Goal: Find specific page/section: Find specific page/section

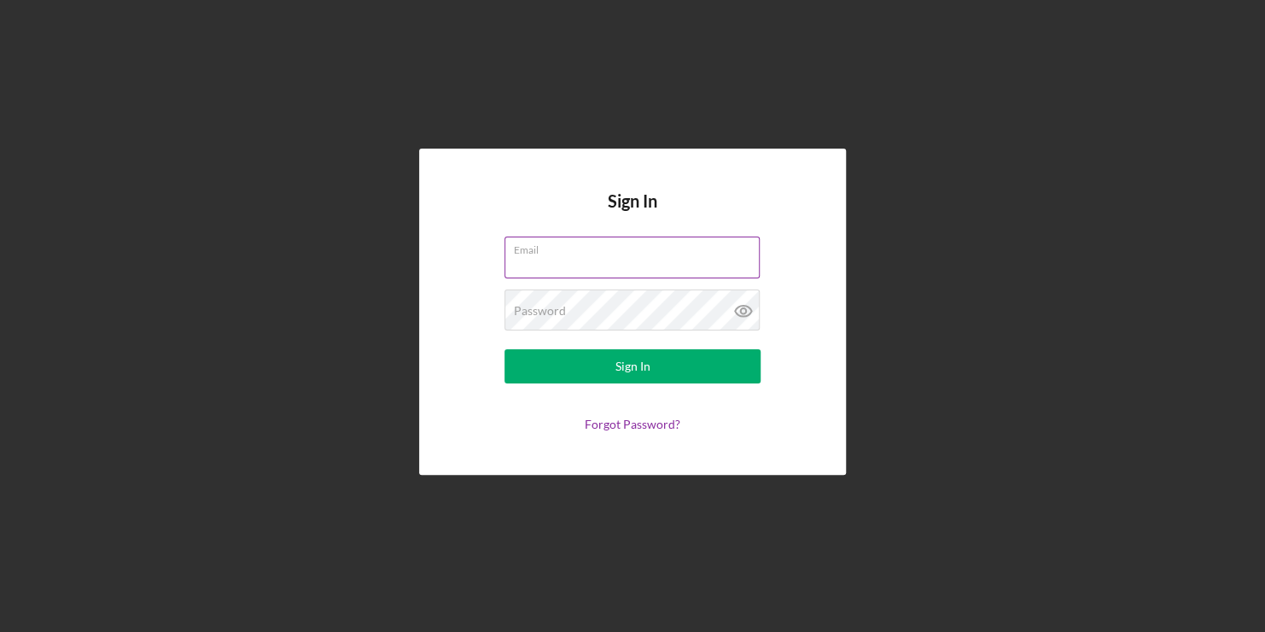
click at [558, 258] on input "Email" at bounding box center [631, 256] width 255 height 41
type input "[PERSON_NAME][EMAIL_ADDRESS][DOMAIN_NAME]"
click at [504, 349] on button "Sign In" at bounding box center [632, 366] width 256 height 34
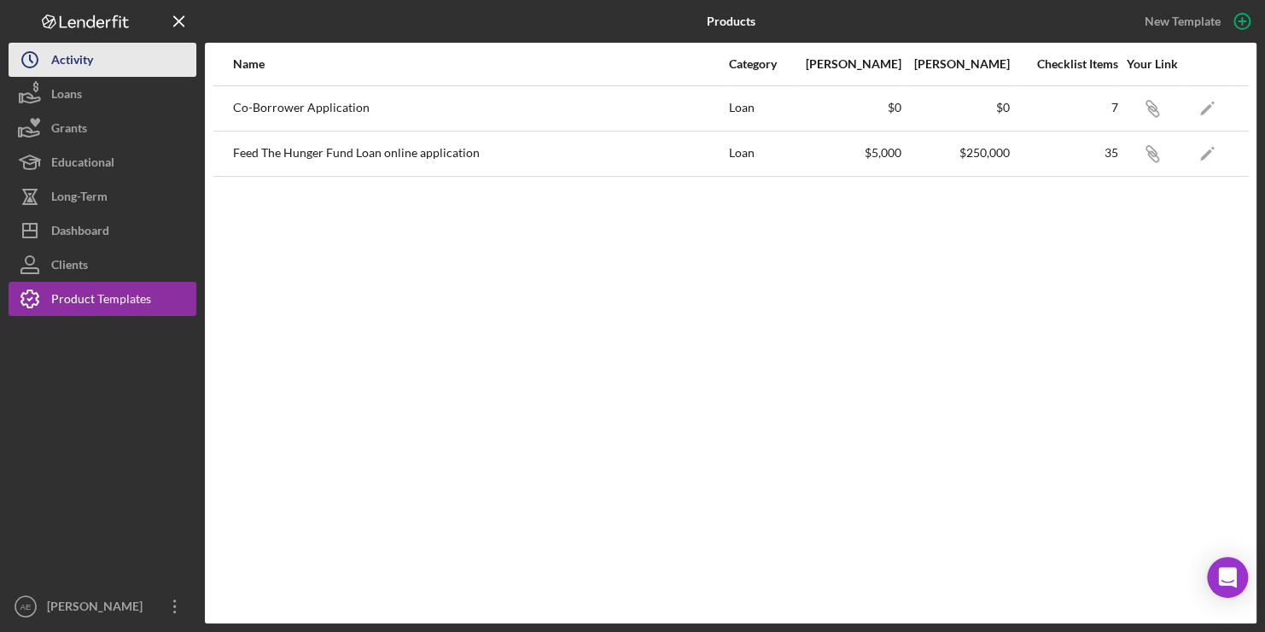
click at [61, 60] on div "Activity" at bounding box center [72, 62] width 42 height 38
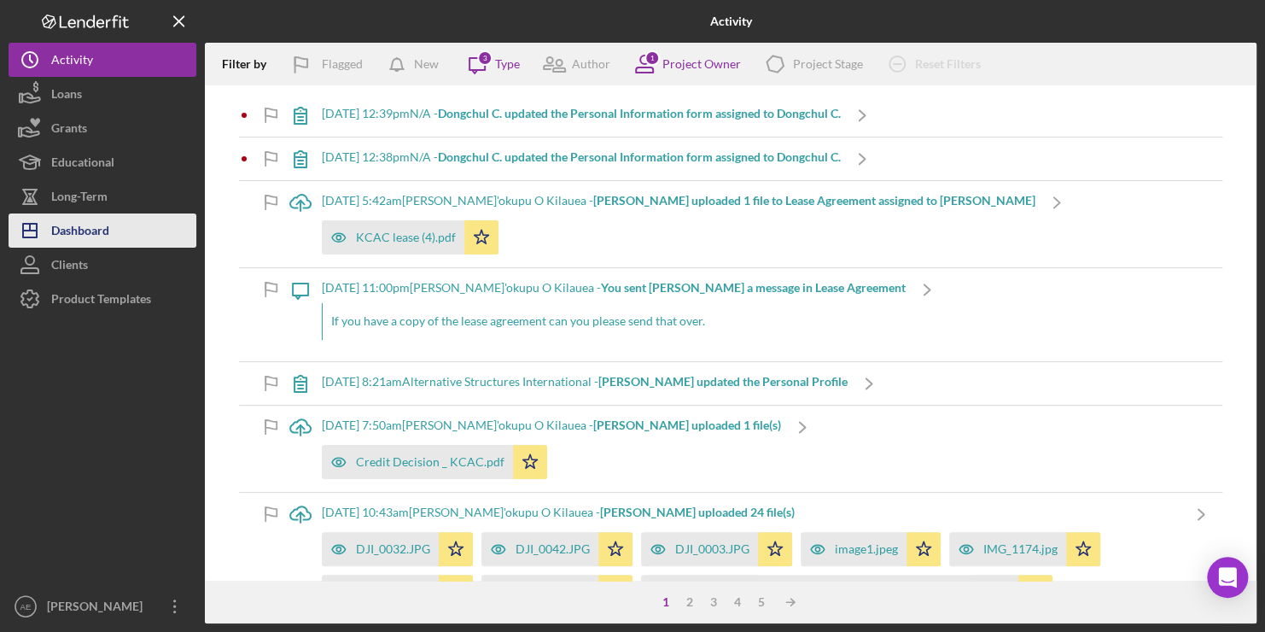
click at [103, 225] on div "Dashboard" at bounding box center [80, 232] width 58 height 38
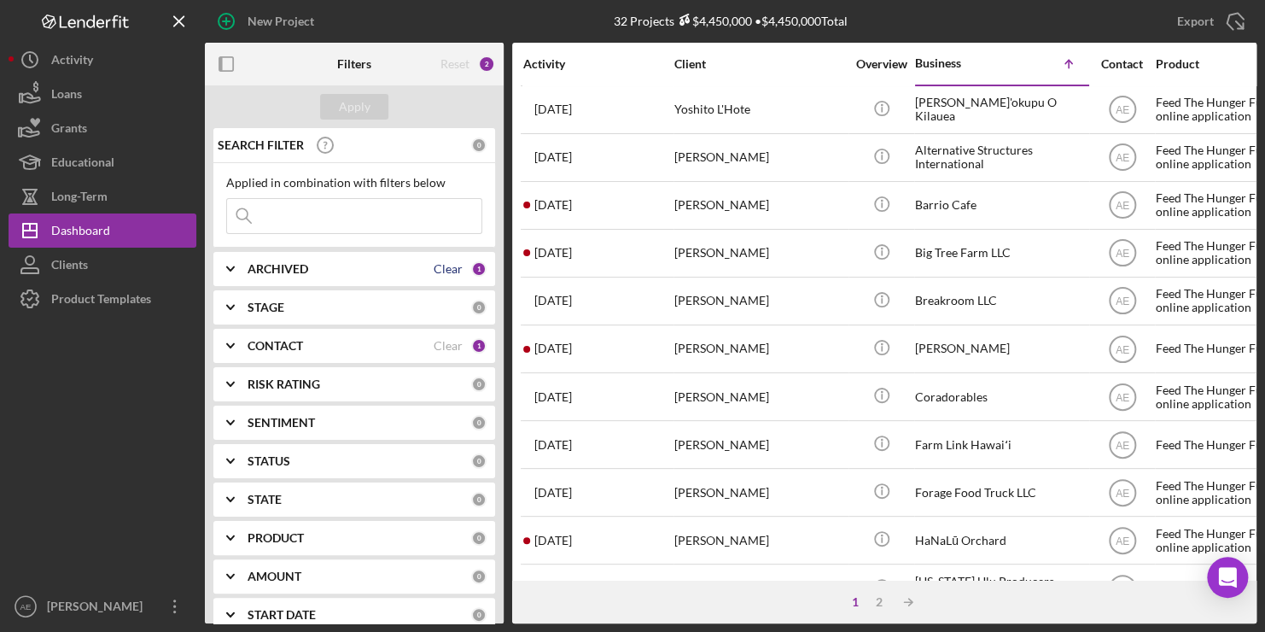
click at [455, 265] on div "Clear" at bounding box center [448, 269] width 29 height 14
click at [361, 116] on div "Apply" at bounding box center [355, 107] width 32 height 26
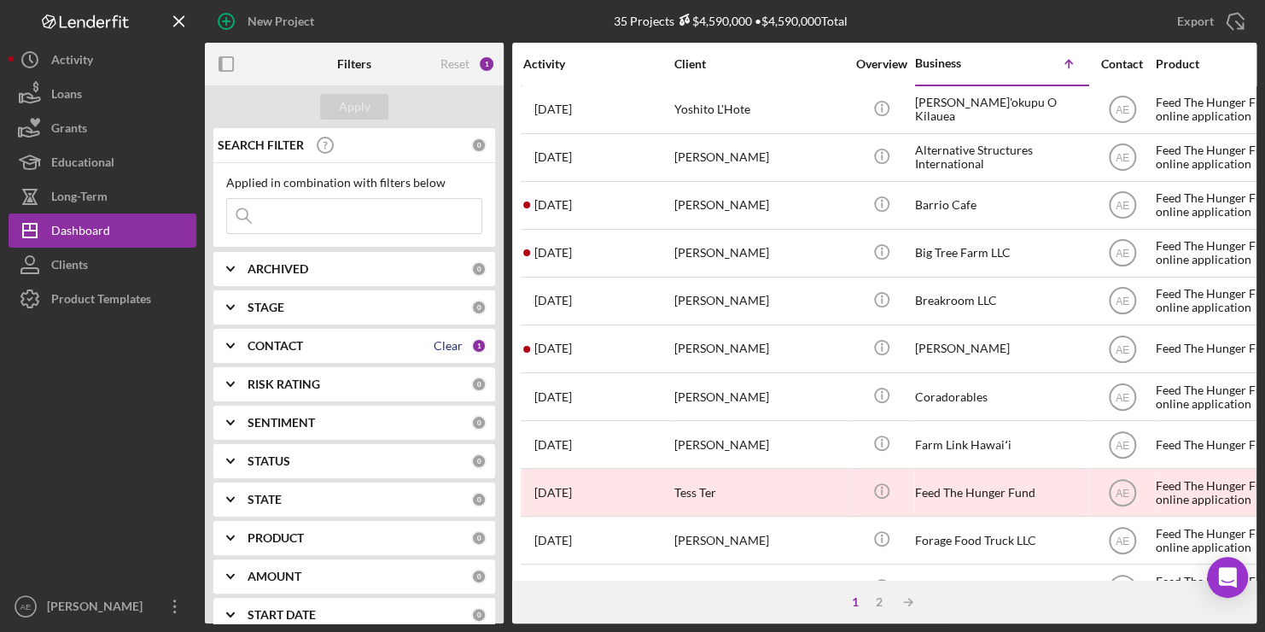
click at [455, 342] on div "Clear" at bounding box center [448, 346] width 29 height 14
click at [358, 101] on div "Apply" at bounding box center [355, 107] width 32 height 26
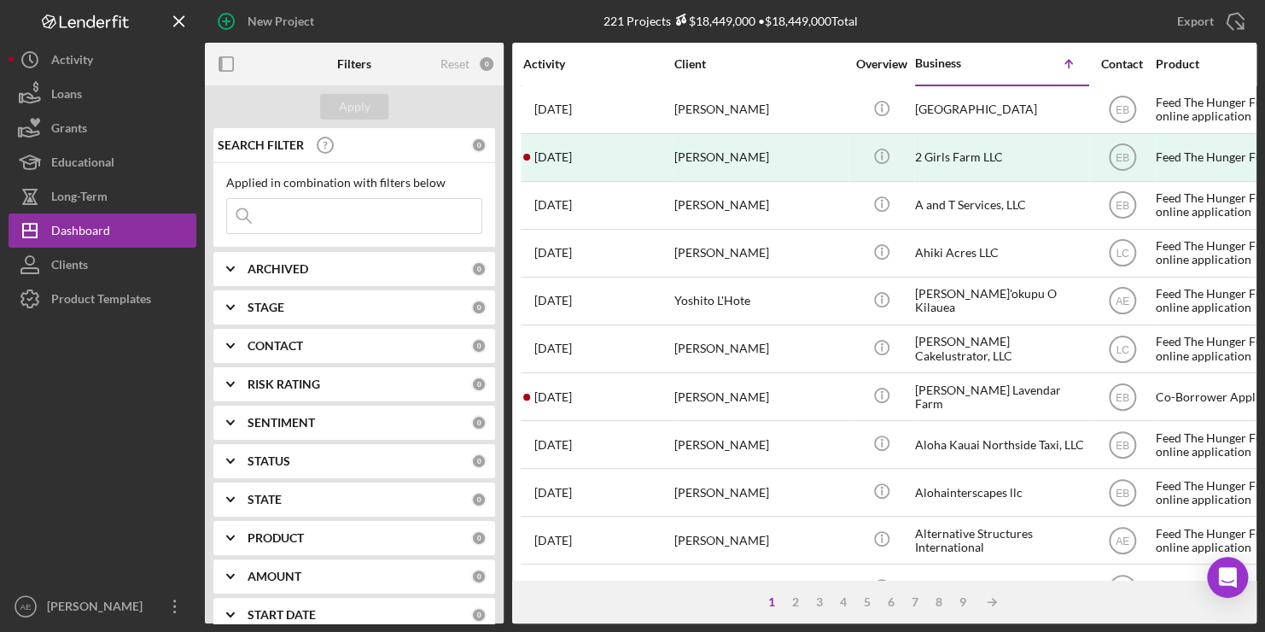
click at [441, 339] on div "CONTACT" at bounding box center [360, 346] width 224 height 14
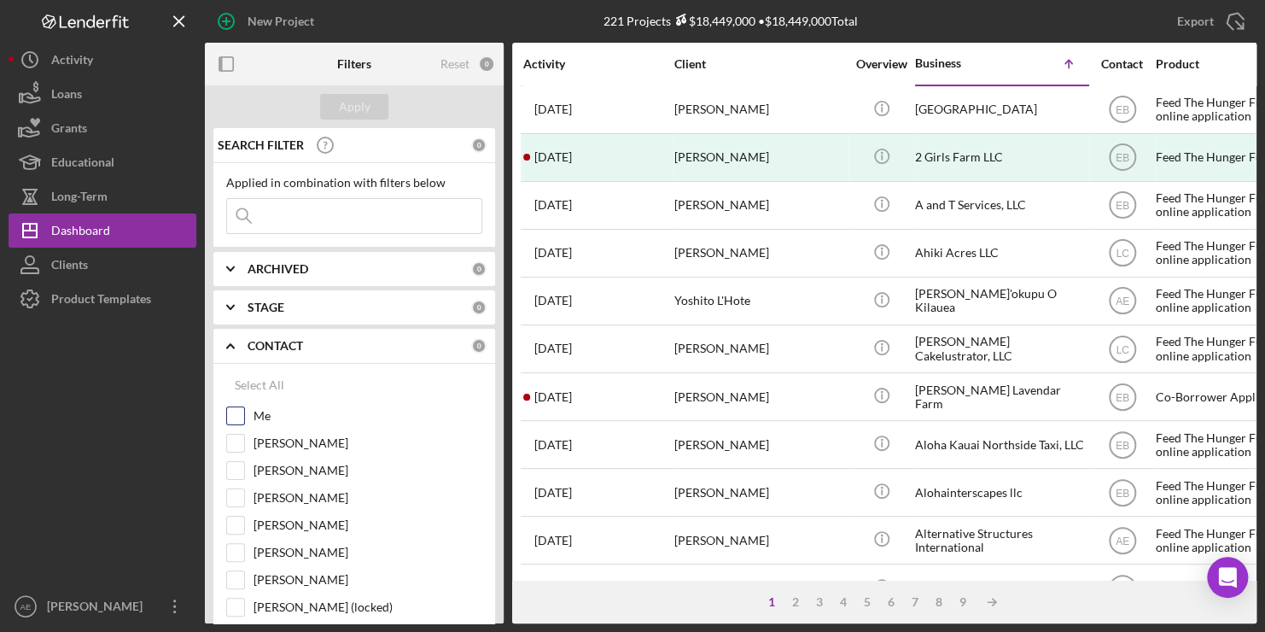
click at [238, 408] on input "Me" at bounding box center [235, 415] width 17 height 17
checkbox input "true"
click at [369, 102] on div "Apply" at bounding box center [355, 107] width 32 height 26
